Goal: Task Accomplishment & Management: Use online tool/utility

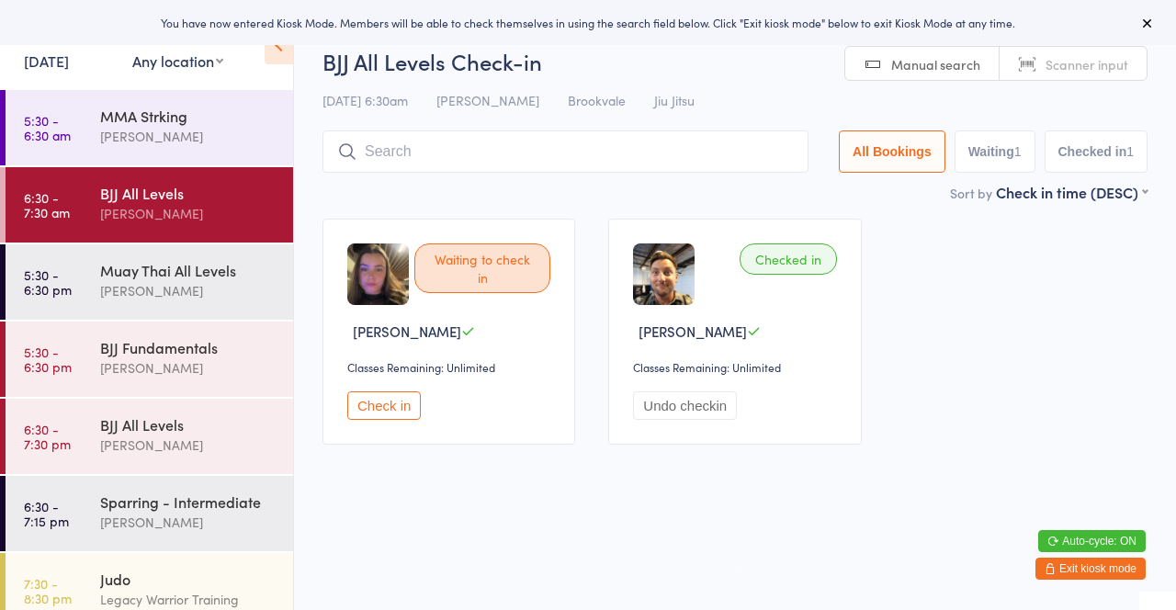
click at [389, 400] on button "Check in" at bounding box center [383, 405] width 73 height 28
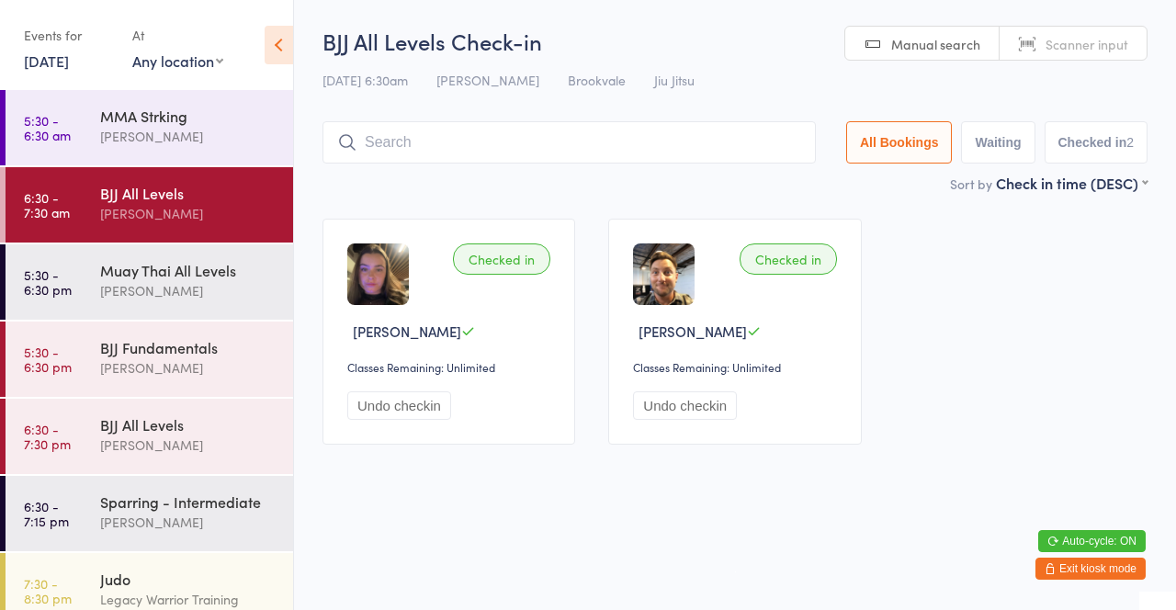
click at [184, 113] on div "MMA Strking" at bounding box center [188, 116] width 177 height 20
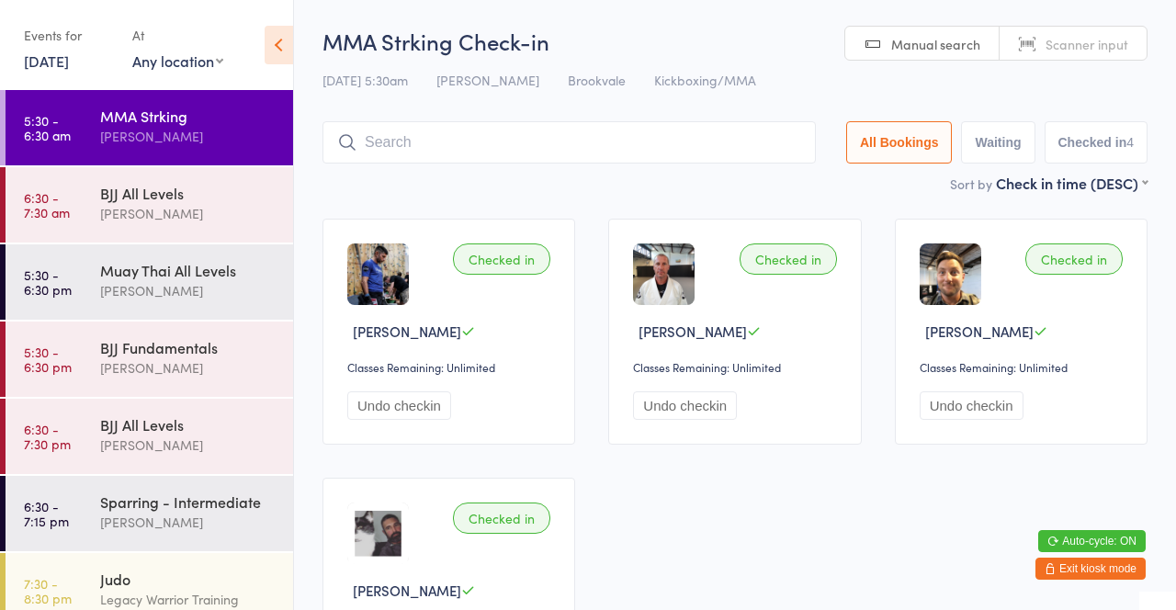
click at [550, 148] on input "search" at bounding box center [568, 142] width 493 height 42
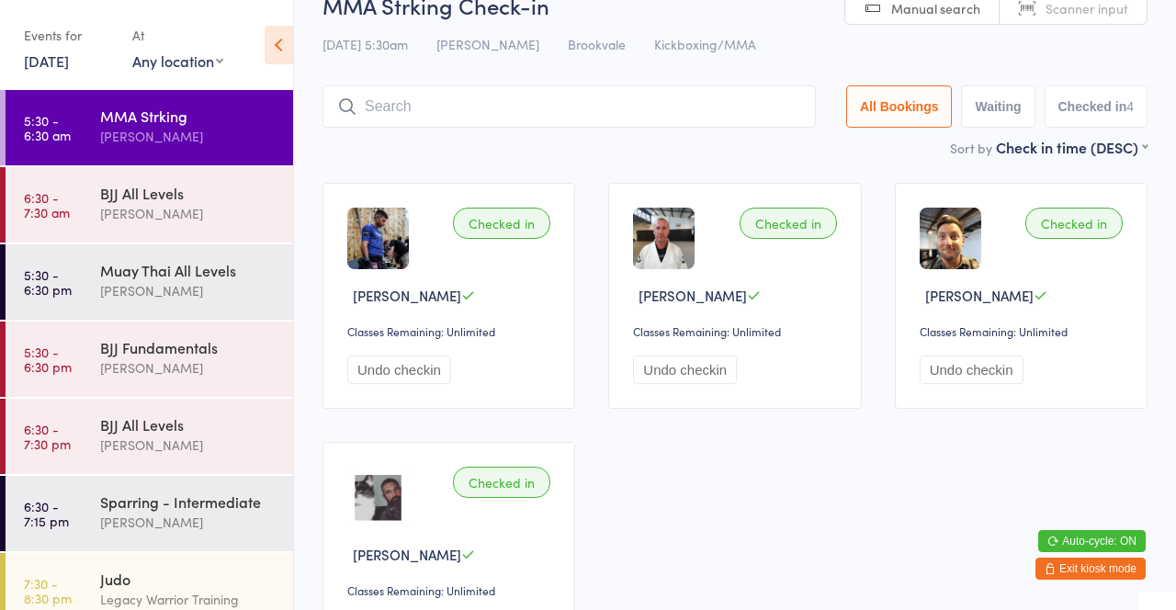
scroll to position [121, 0]
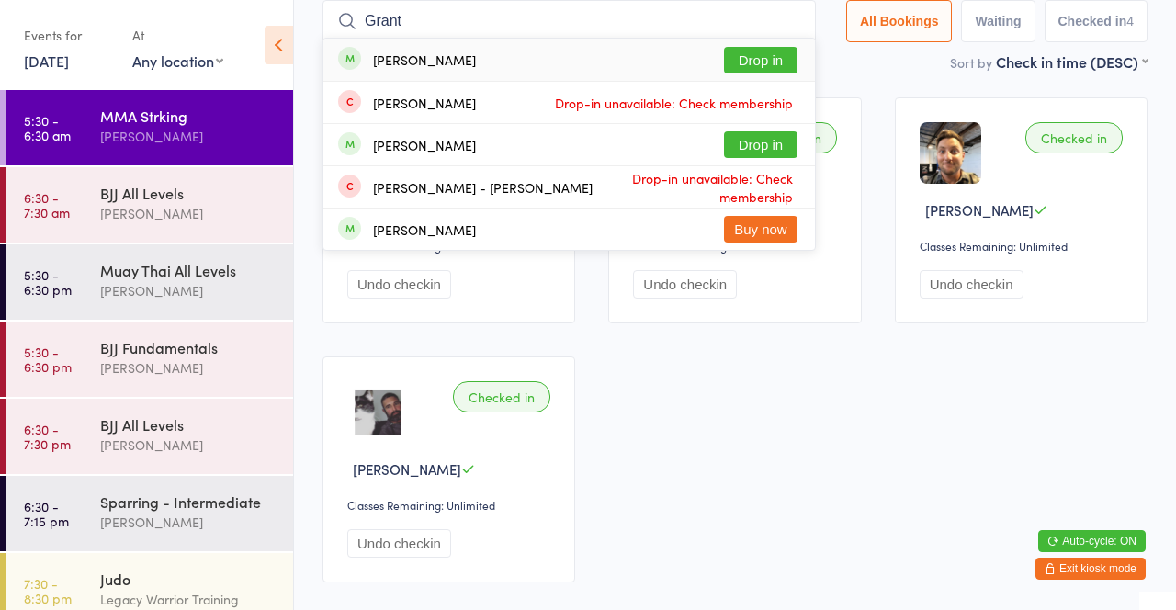
type input "Grant"
click at [760, 58] on button "Drop in" at bounding box center [760, 60] width 73 height 27
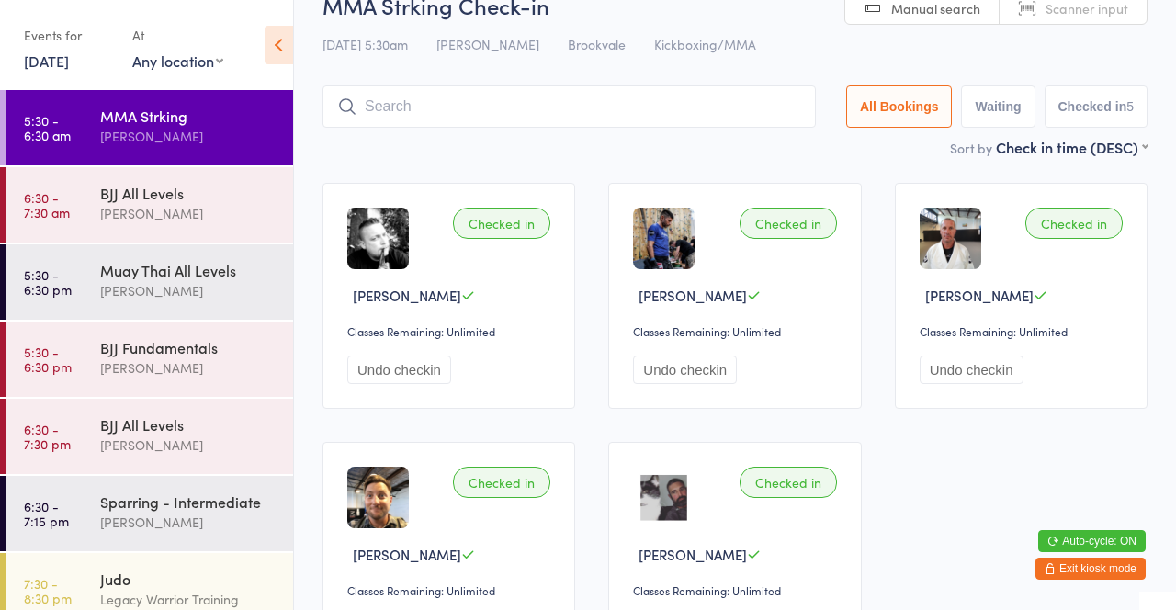
click at [723, 86] on input "search" at bounding box center [568, 106] width 493 height 42
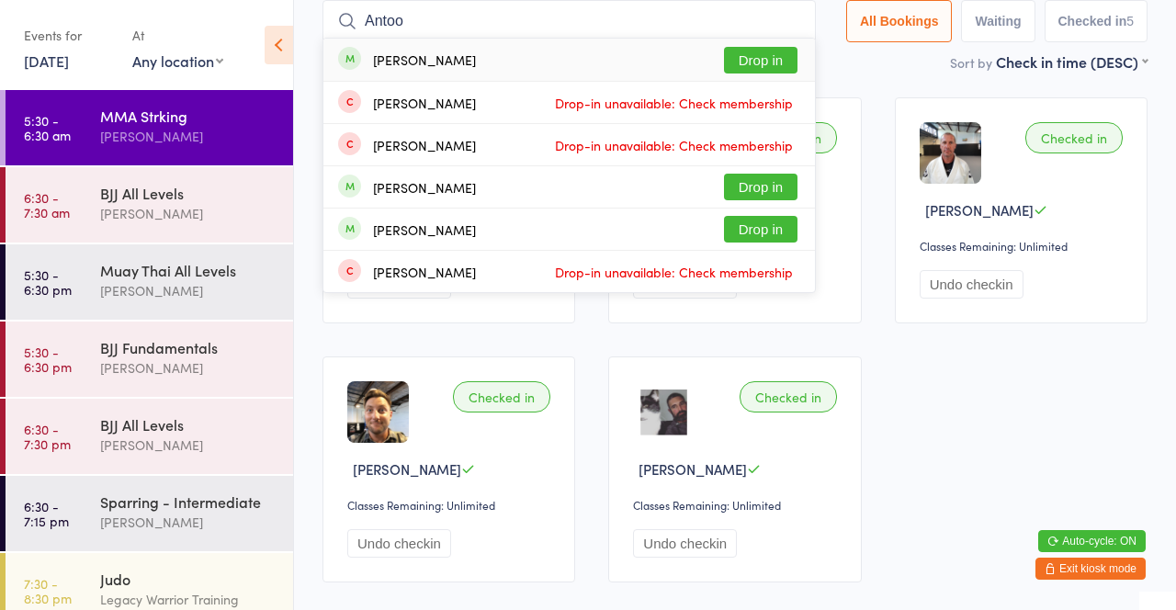
type input "Antoo"
click at [783, 50] on button "Drop in" at bounding box center [760, 60] width 73 height 27
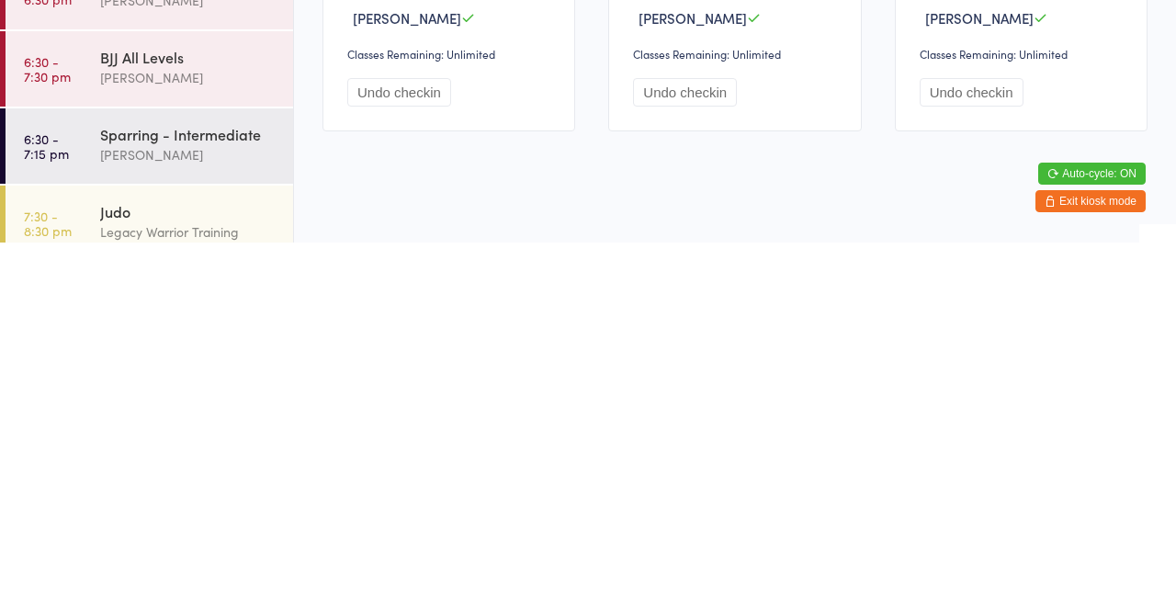
scroll to position [223, 0]
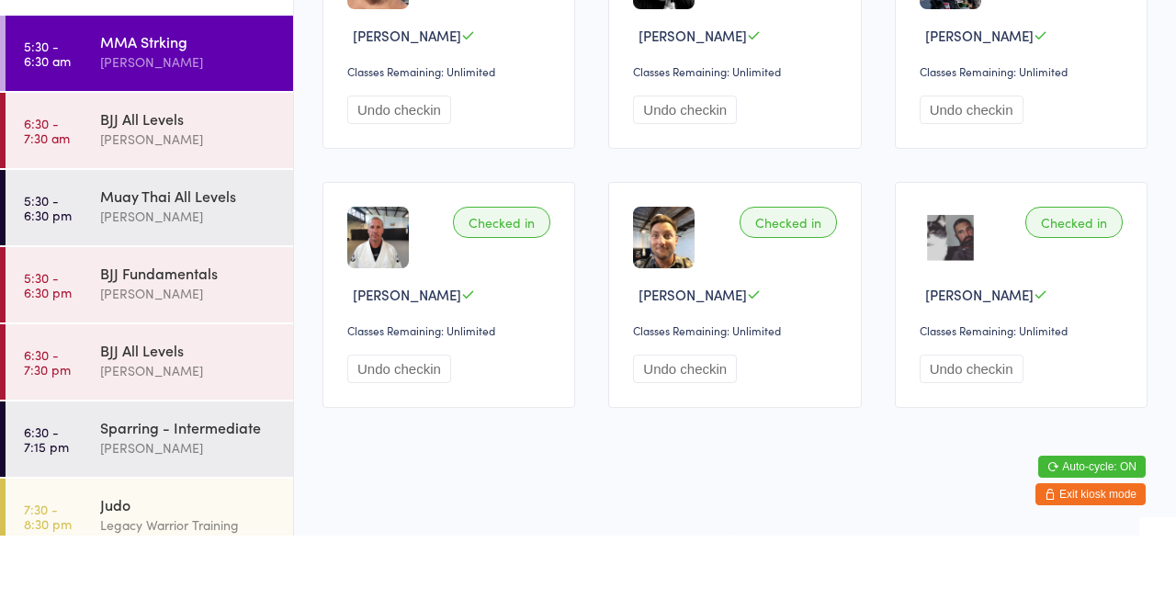
click at [162, 213] on div "[PERSON_NAME]" at bounding box center [188, 213] width 177 height 21
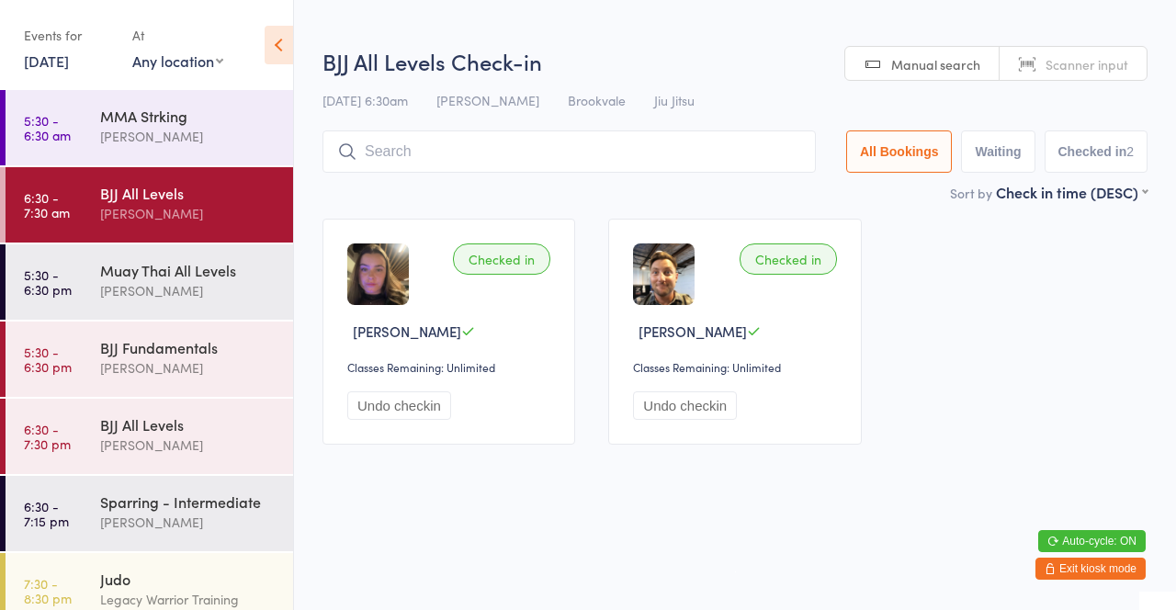
click at [488, 151] on input "search" at bounding box center [568, 151] width 493 height 42
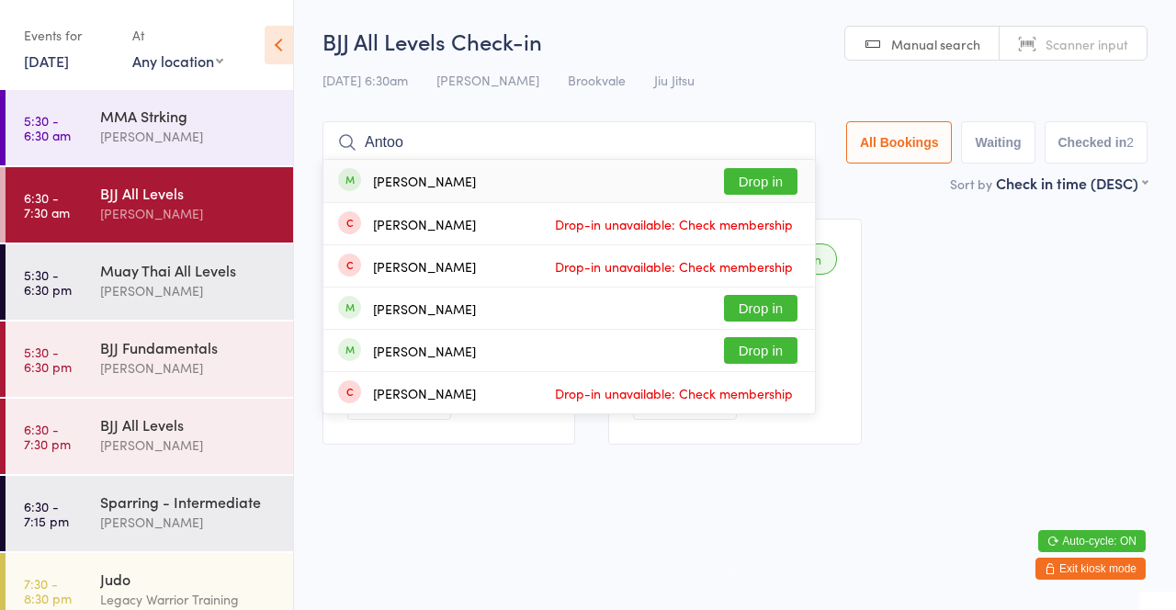
type input "Antoo"
click at [760, 186] on button "Drop in" at bounding box center [760, 181] width 73 height 27
